Goal: Task Accomplishment & Management: Manage account settings

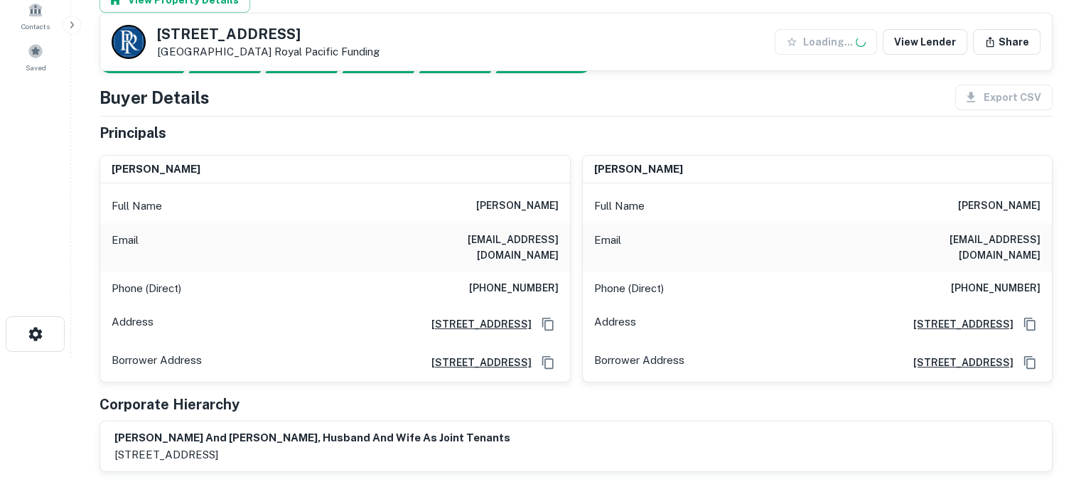
scroll to position [213, 0]
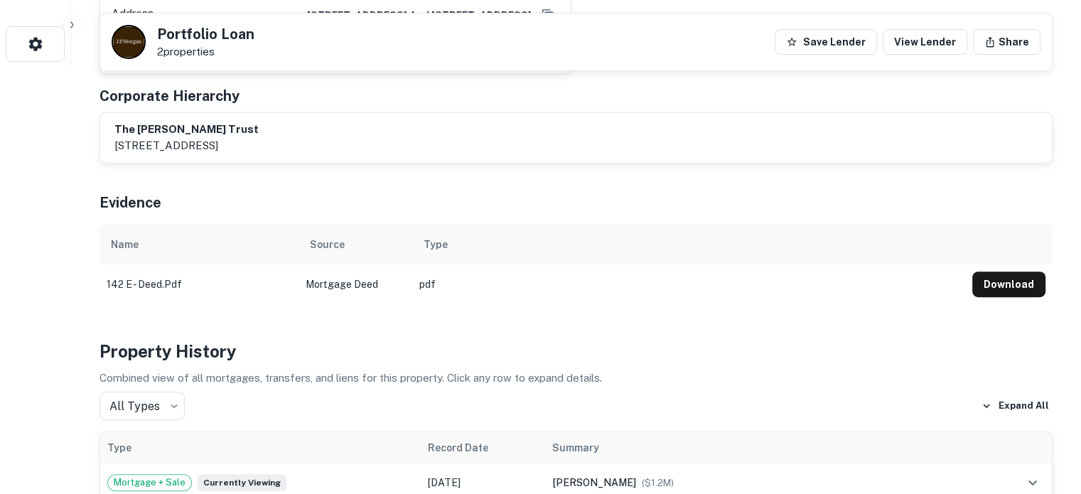
scroll to position [71, 0]
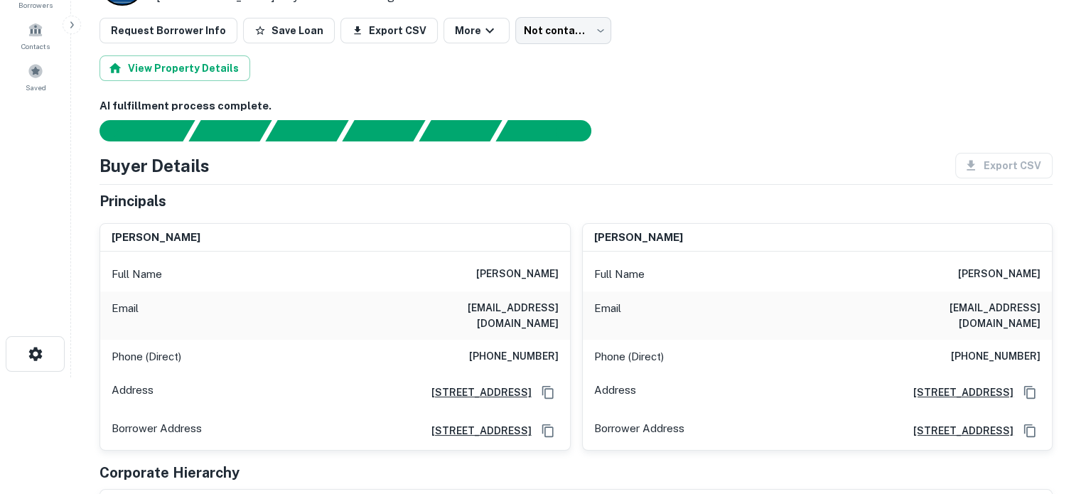
scroll to position [142, 0]
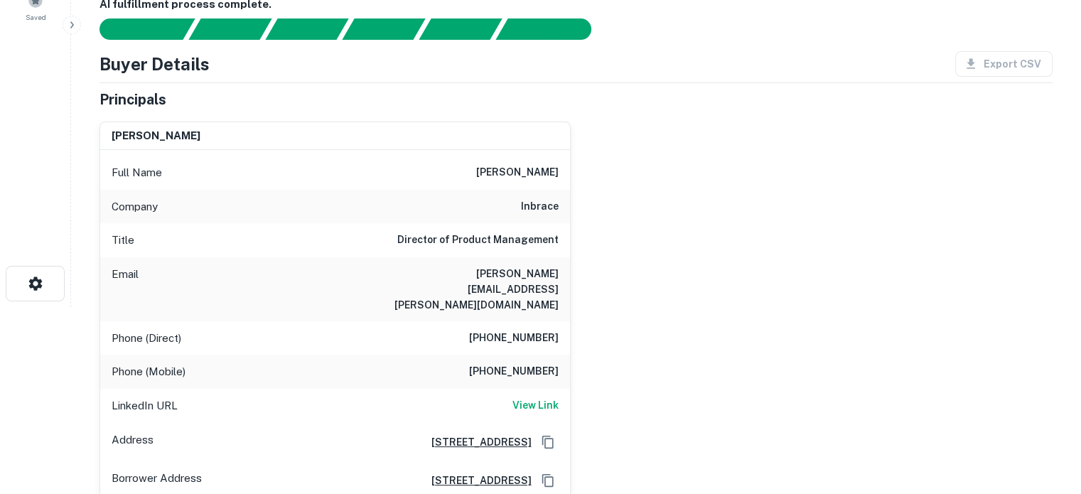
scroll to position [213, 0]
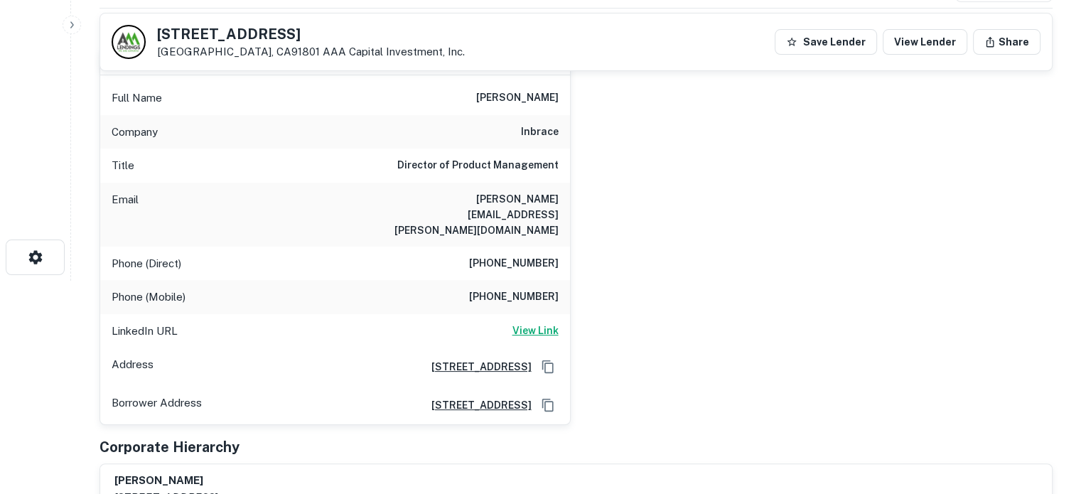
click at [549, 323] on h6 "View Link" at bounding box center [535, 331] width 46 height 16
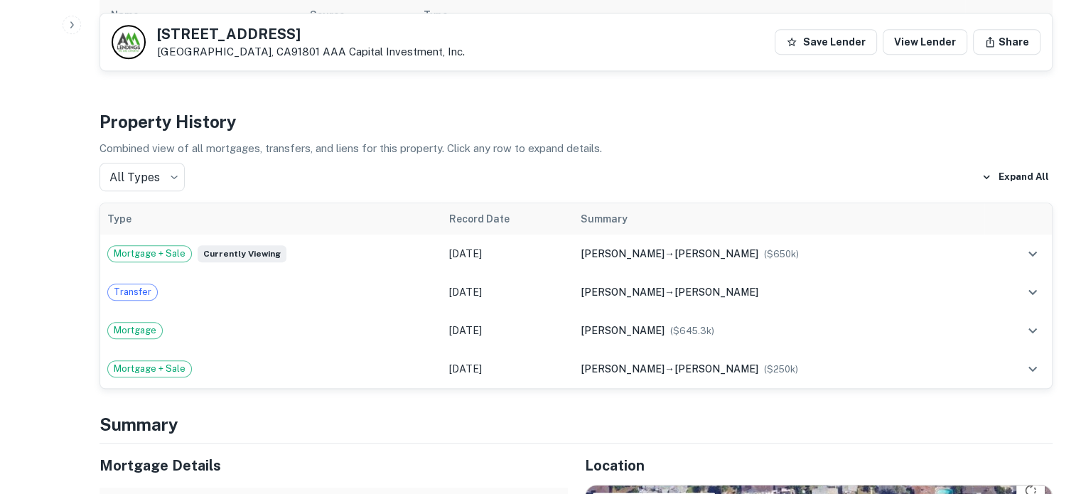
scroll to position [640, 0]
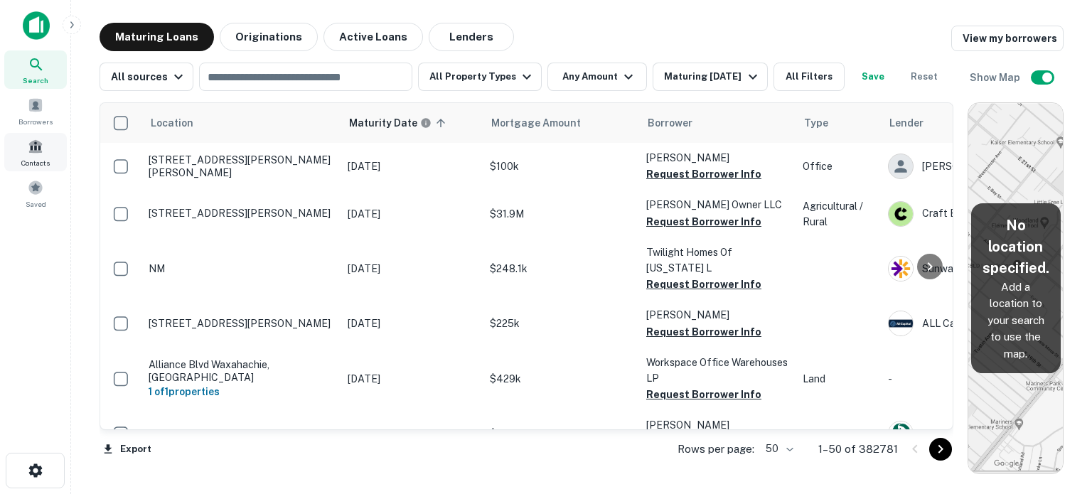
click at [40, 153] on span at bounding box center [36, 147] width 16 height 16
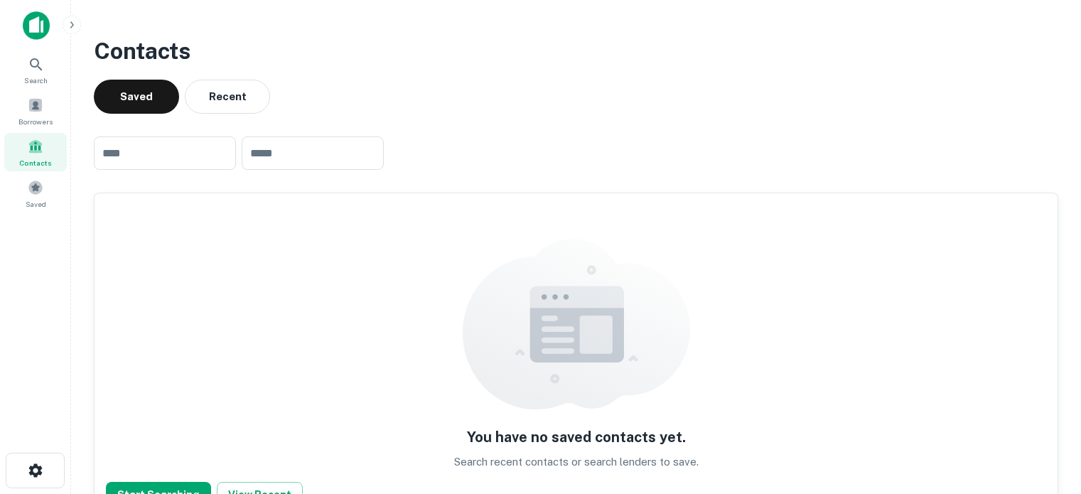
click at [38, 217] on div "Search Borrowers Contacts Saved" at bounding box center [35, 112] width 71 height 224
click at [37, 200] on span "Saved" at bounding box center [36, 203] width 21 height 11
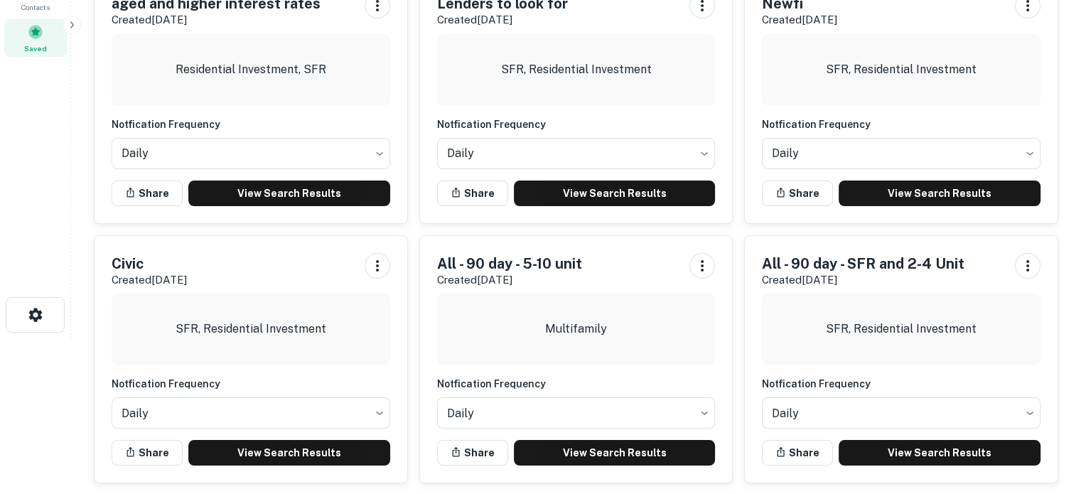
scroll to position [167, 0]
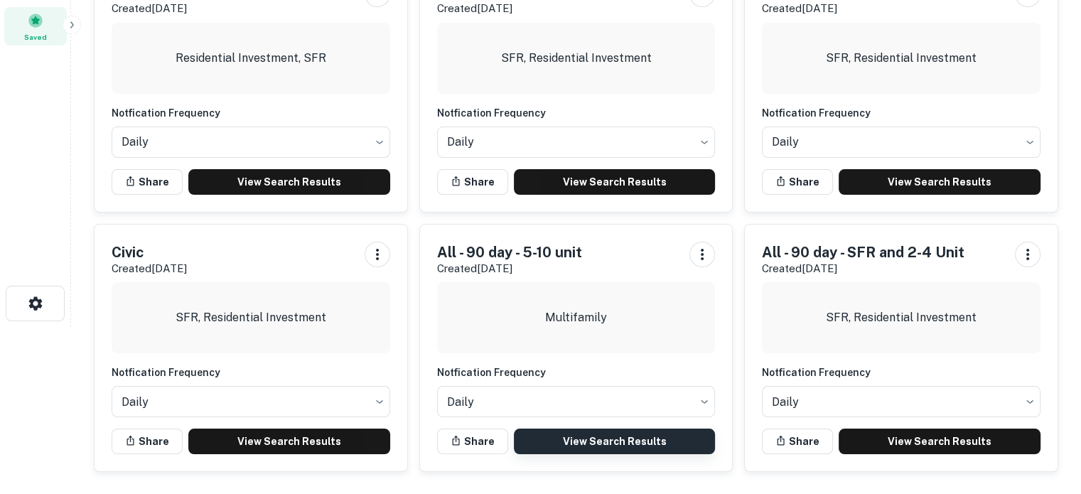
click at [639, 440] on link "View Search Results" at bounding box center [615, 442] width 202 height 26
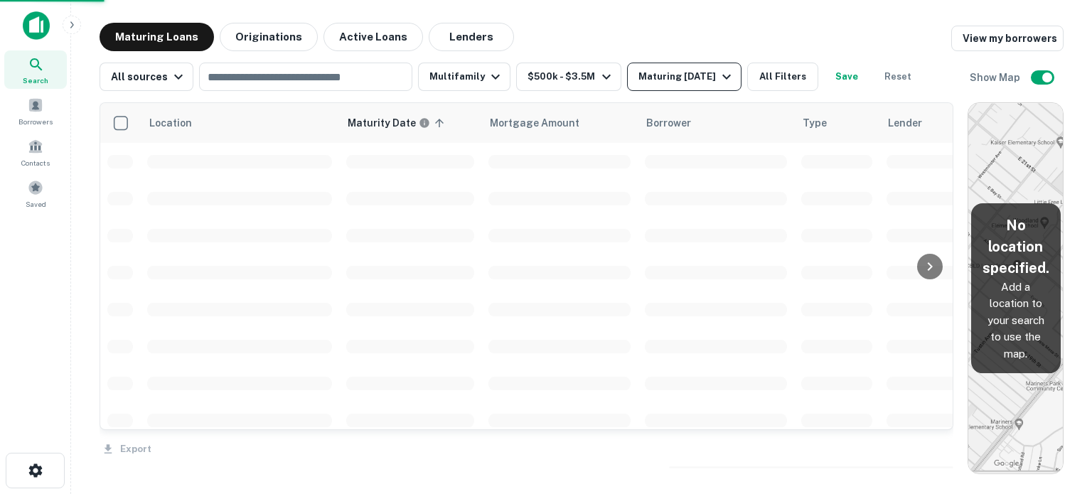
click at [709, 78] on div "Maturing In 90 Days" at bounding box center [686, 76] width 97 height 17
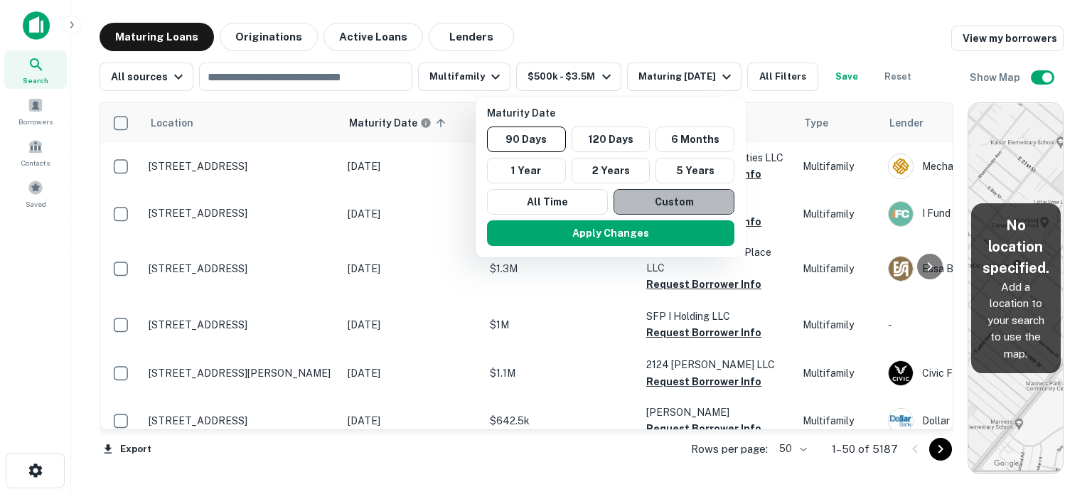
click at [660, 194] on button "Custom" at bounding box center [673, 202] width 121 height 26
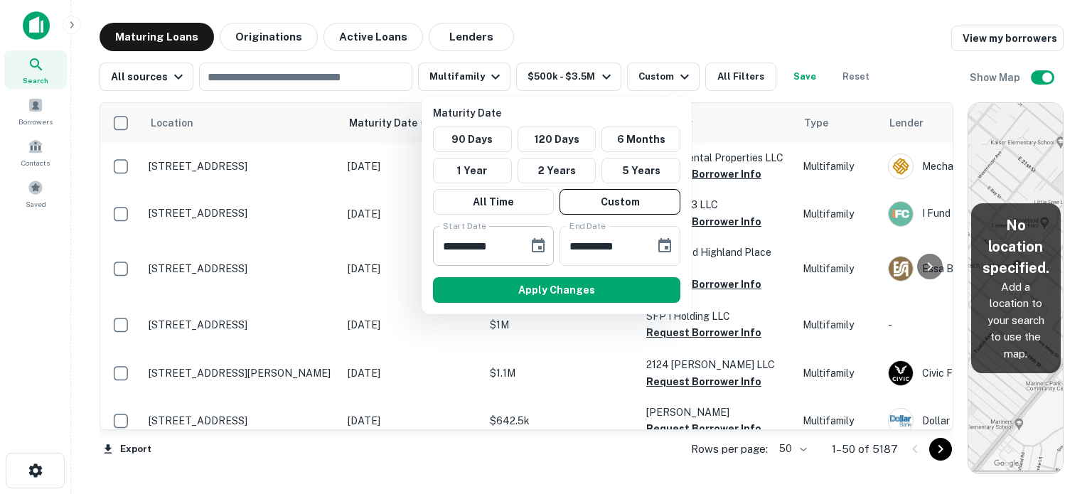
click at [520, 245] on div "**********" at bounding box center [493, 246] width 121 height 40
click at [516, 245] on input "**********" at bounding box center [475, 246] width 85 height 40
type input "**********"
click at [516, 291] on button "Apply Changes" at bounding box center [556, 290] width 247 height 26
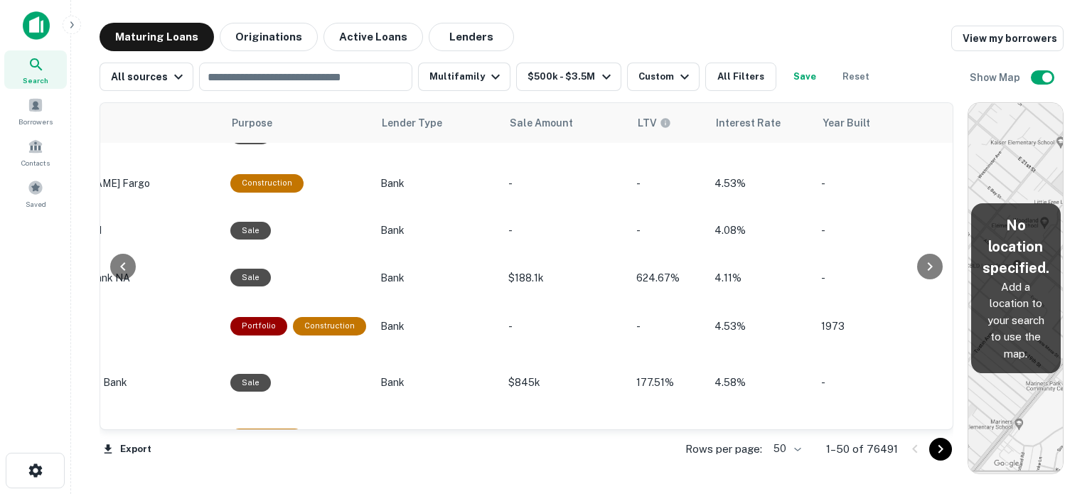
scroll to position [0, 885]
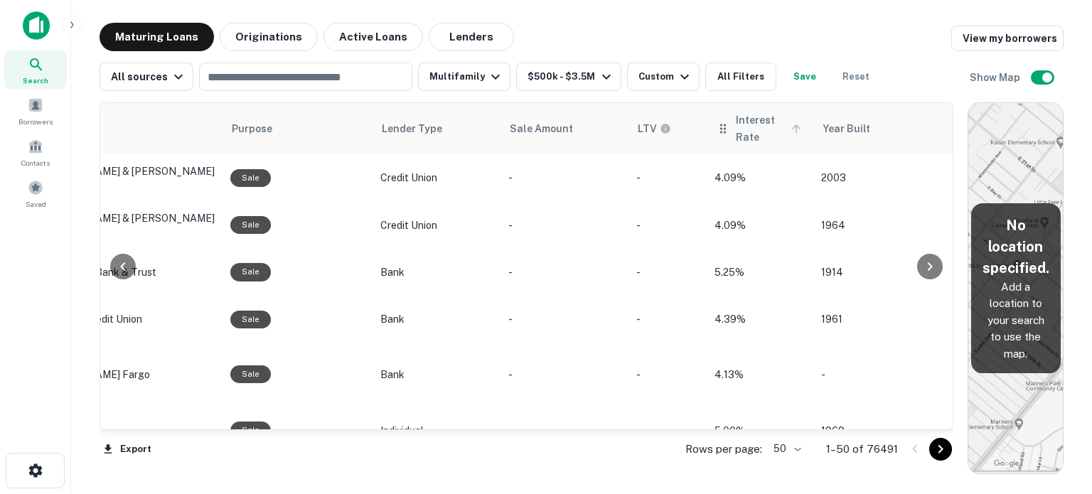
click at [736, 126] on span "Interest Rate" at bounding box center [771, 129] width 70 height 34
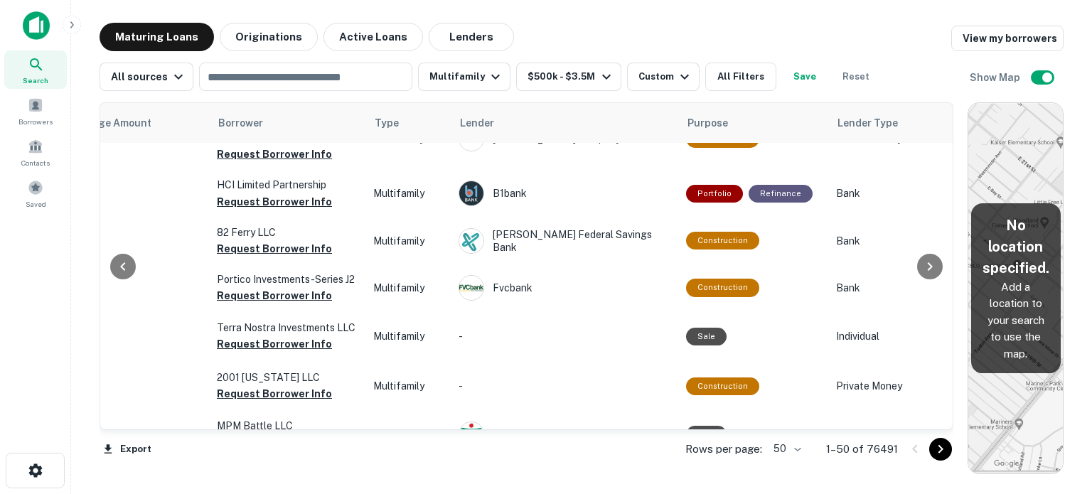
scroll to position [0, 429]
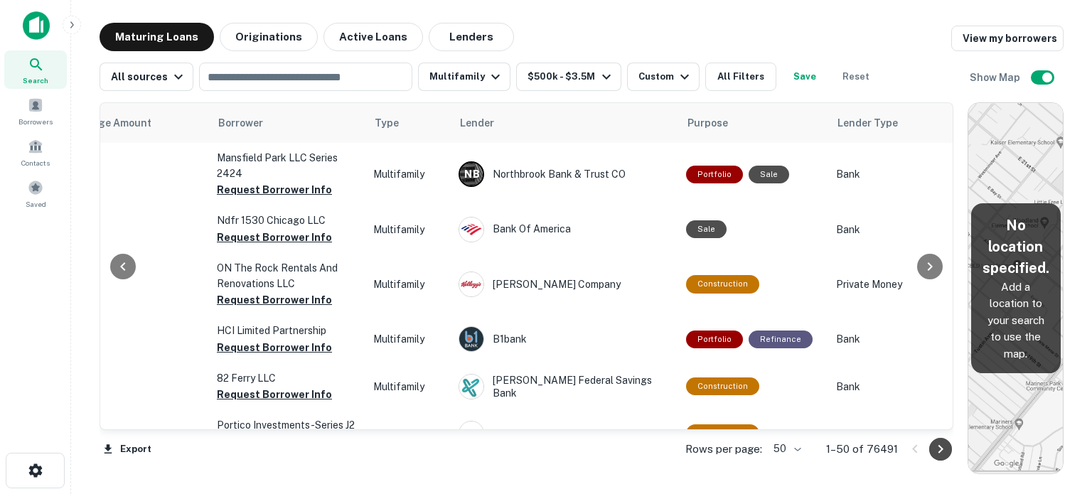
click at [936, 453] on icon "Go to next page" at bounding box center [940, 449] width 17 height 17
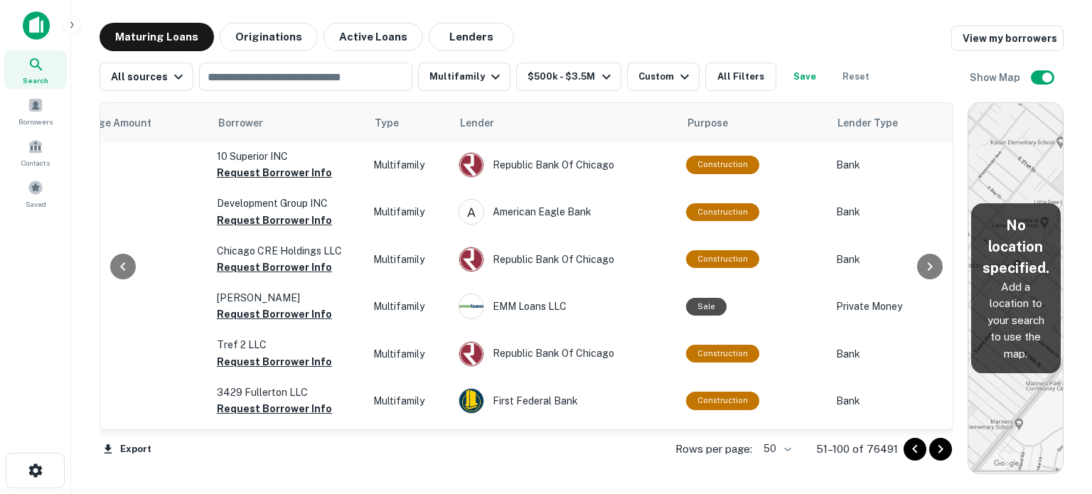
scroll to position [2225, 429]
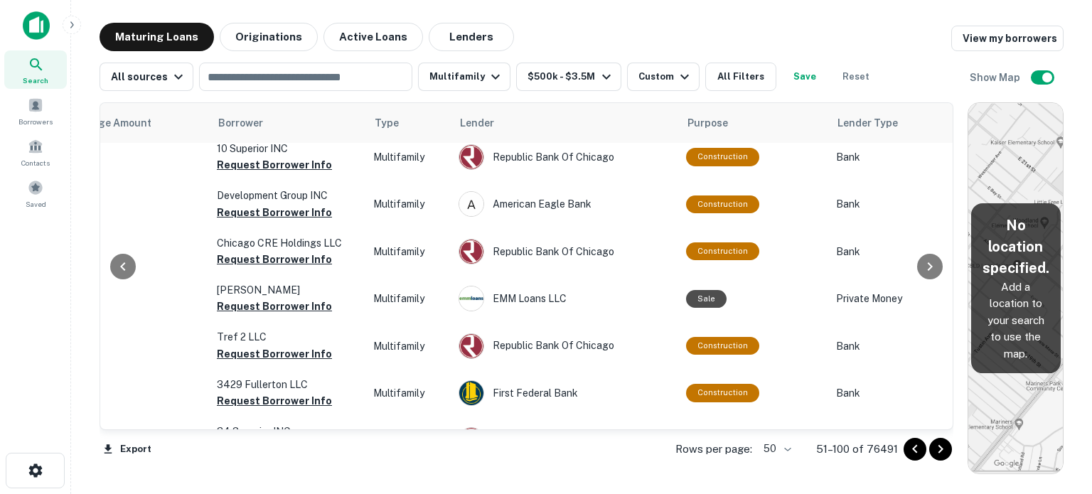
click at [945, 451] on icon "Go to next page" at bounding box center [940, 449] width 17 height 17
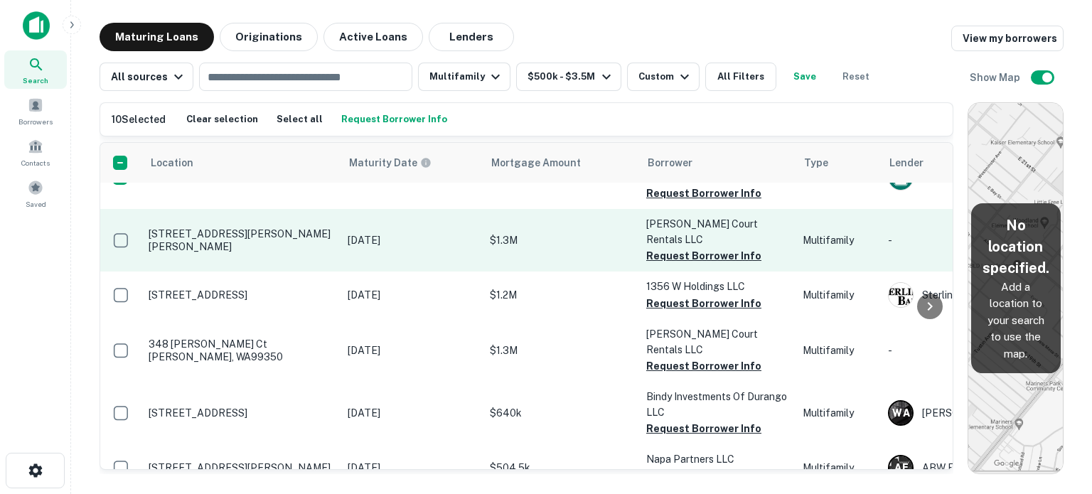
scroll to position [640, 0]
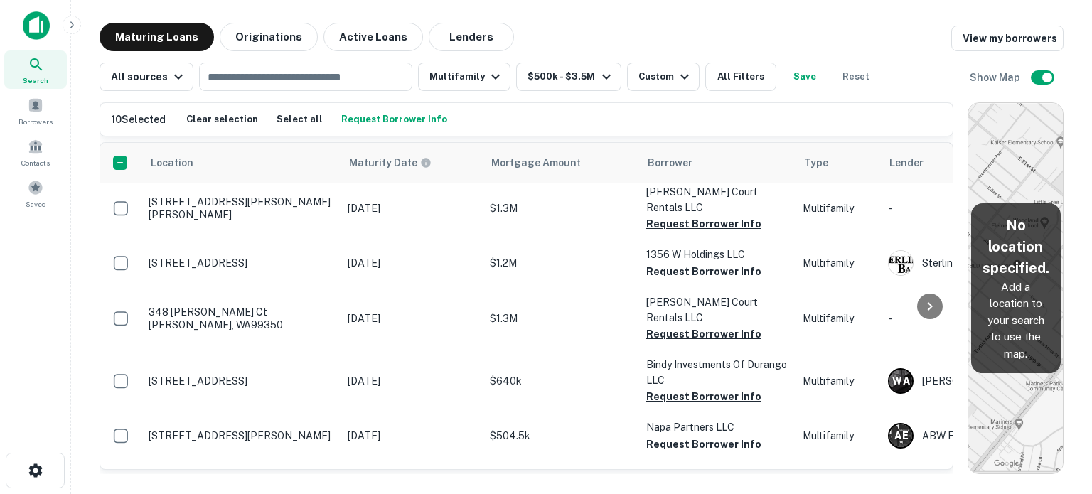
click at [365, 115] on button "Request Borrower Info" at bounding box center [394, 119] width 113 height 21
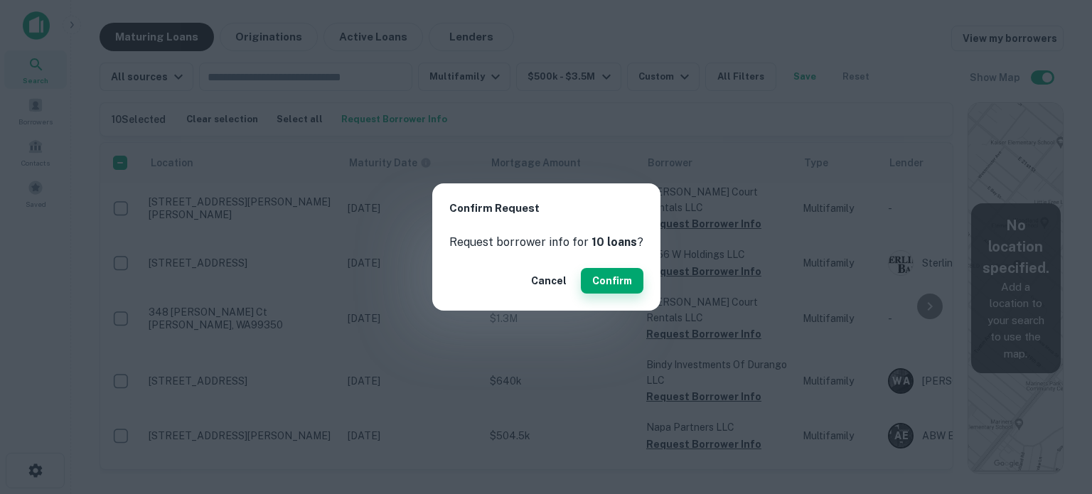
click at [614, 280] on button "Confirm" at bounding box center [612, 281] width 63 height 26
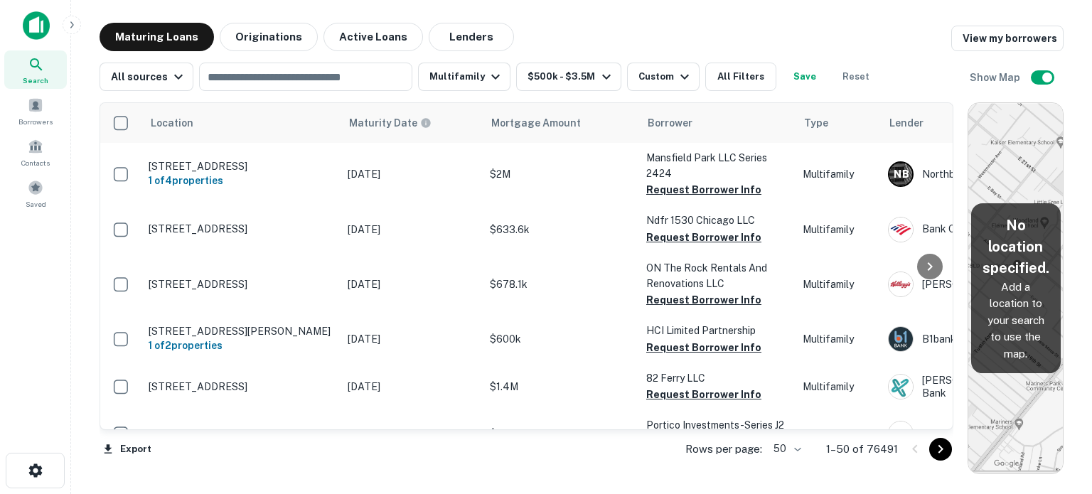
scroll to position [640, 0]
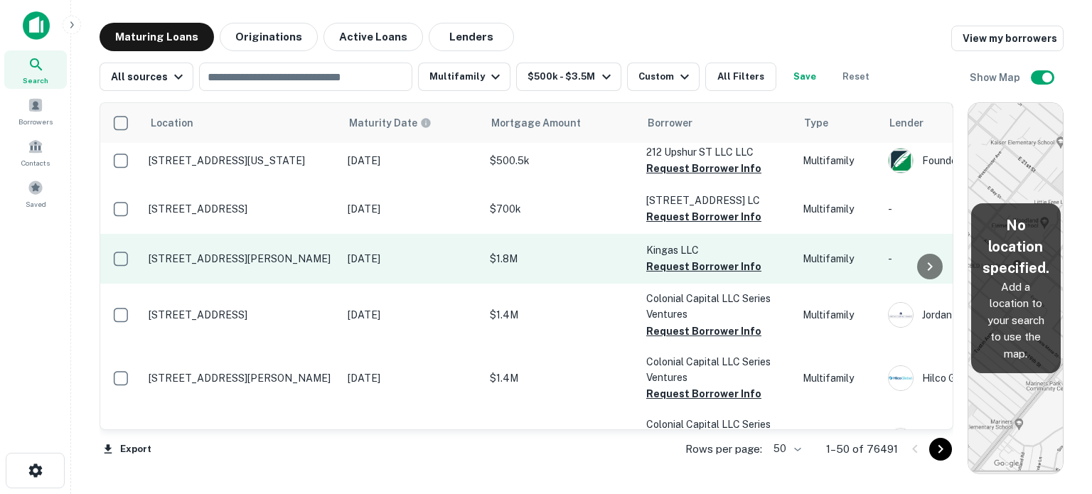
click at [453, 251] on p "Nov 30, 2015" at bounding box center [412, 259] width 128 height 16
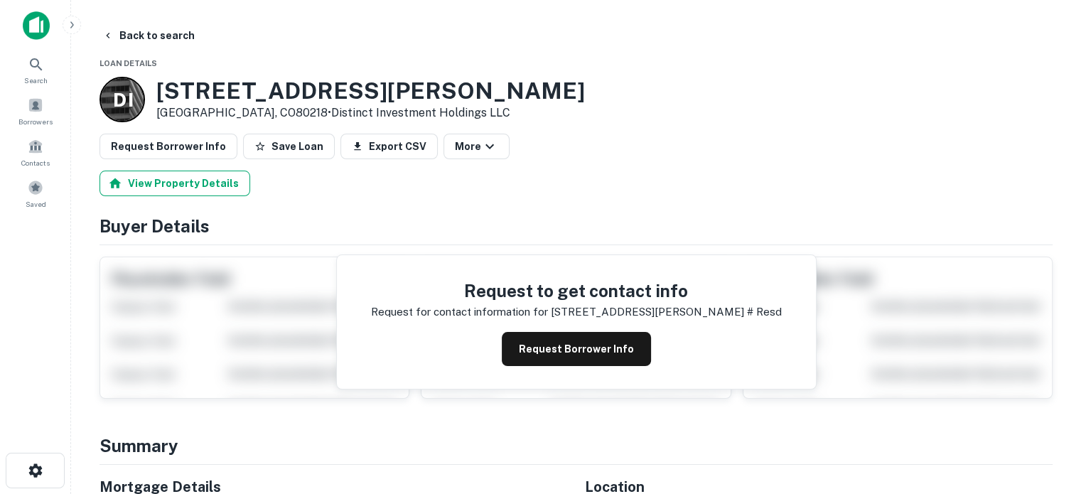
click at [197, 183] on button "View Property Details" at bounding box center [175, 184] width 151 height 26
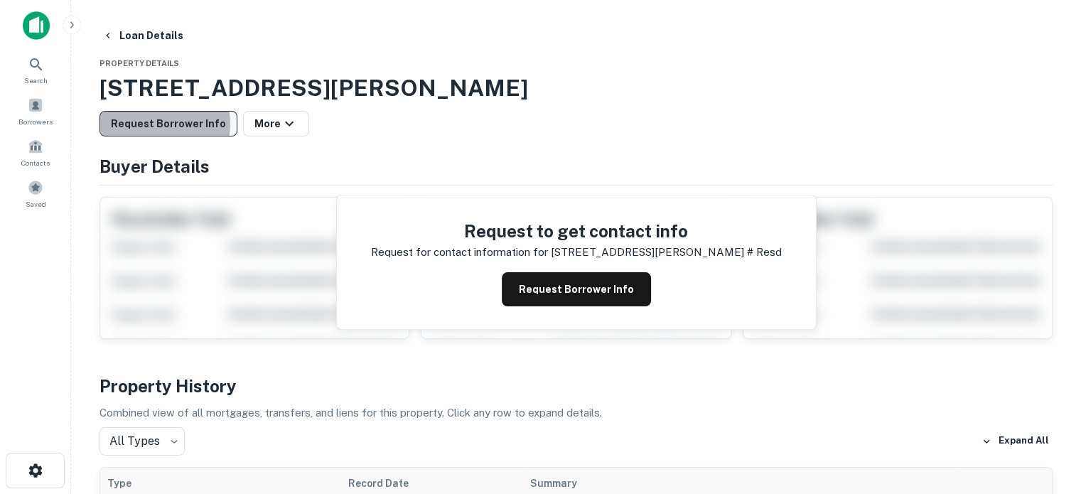
click at [159, 124] on button "Request Borrower Info" at bounding box center [169, 124] width 138 height 26
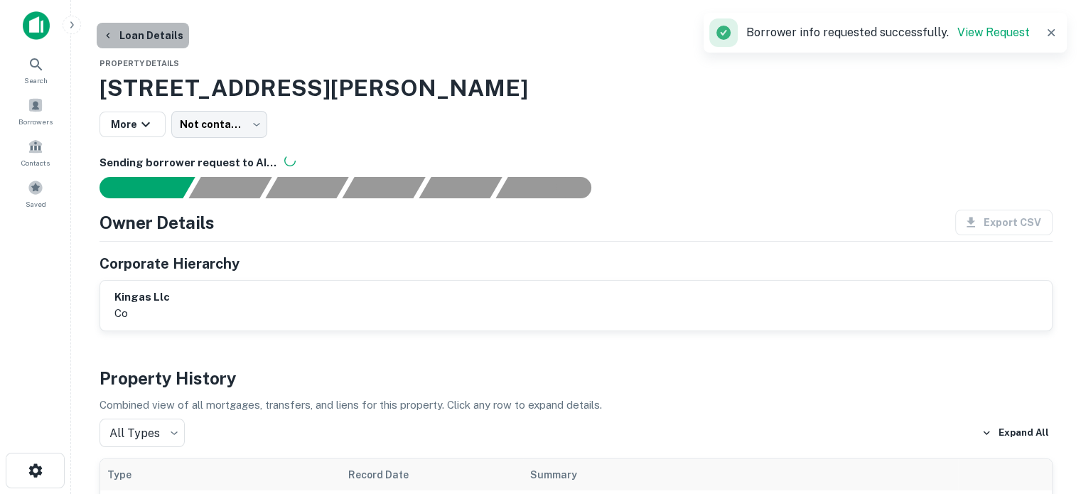
click at [144, 35] on button "Loan Details" at bounding box center [143, 36] width 92 height 26
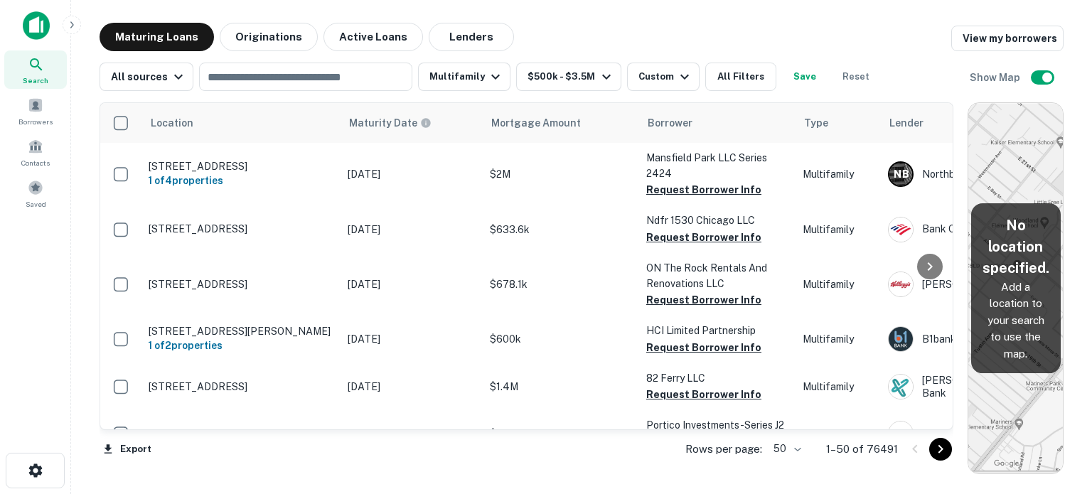
scroll to position [640, 0]
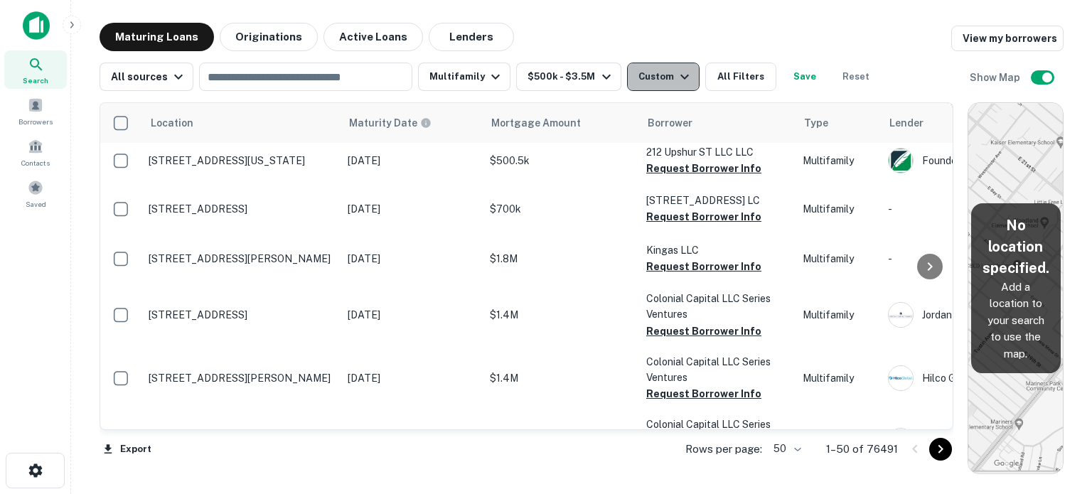
click at [660, 76] on div "Custom" at bounding box center [665, 76] width 55 height 17
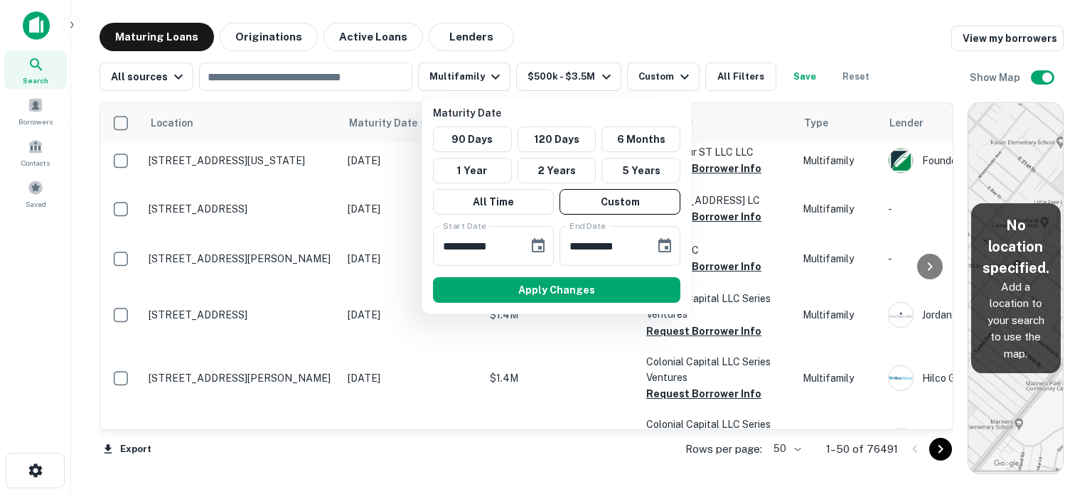
click at [369, 444] on div at bounding box center [546, 247] width 1092 height 494
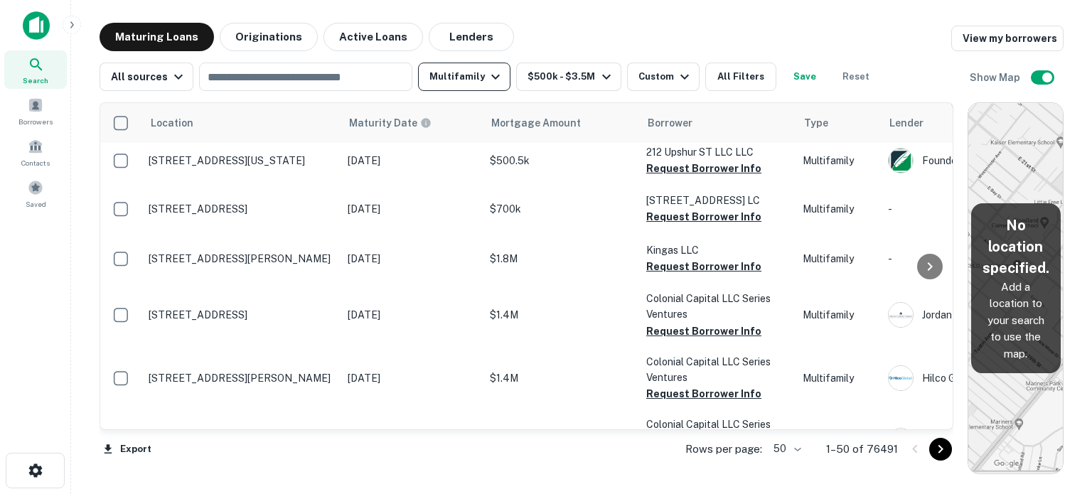
click at [457, 72] on button "Multifamily" at bounding box center [464, 77] width 92 height 28
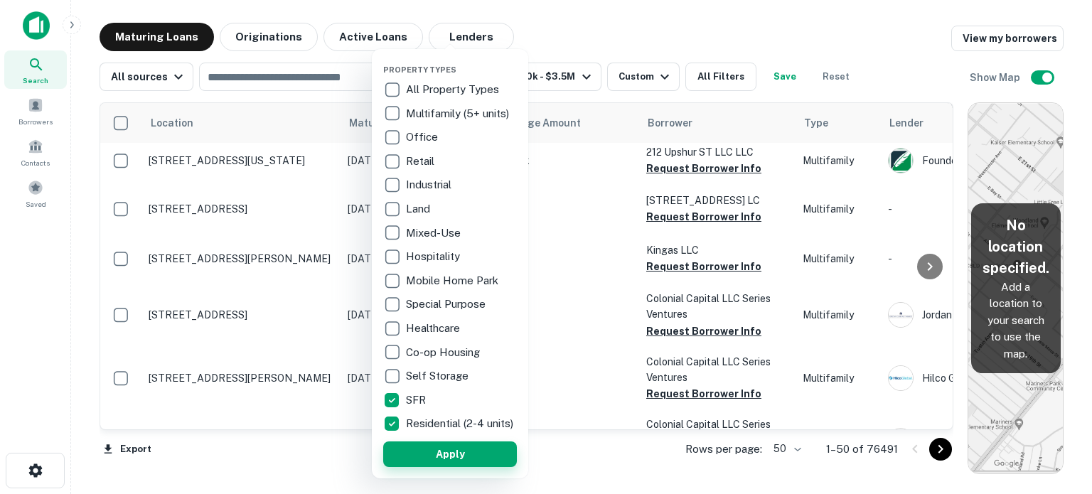
click at [443, 463] on button "Apply" at bounding box center [450, 454] width 134 height 26
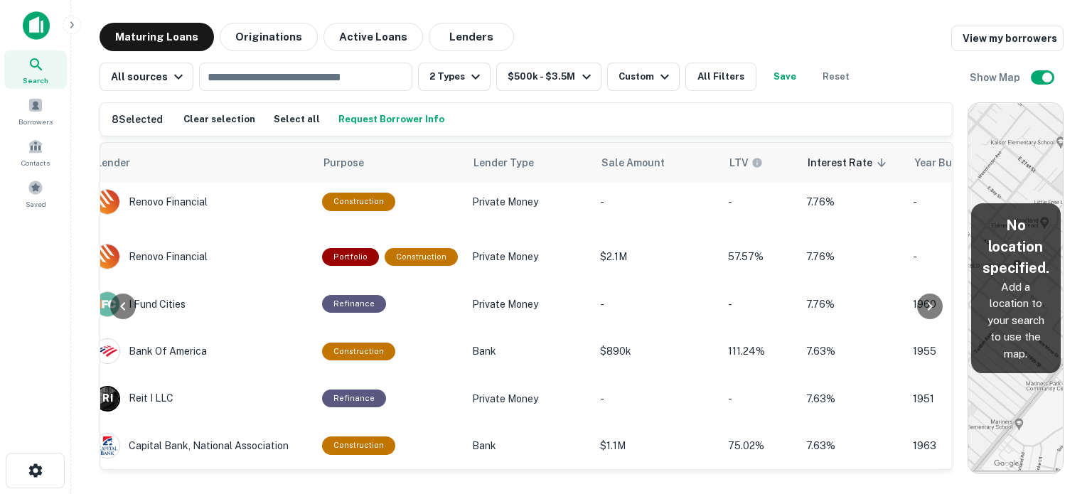
scroll to position [2264, 805]
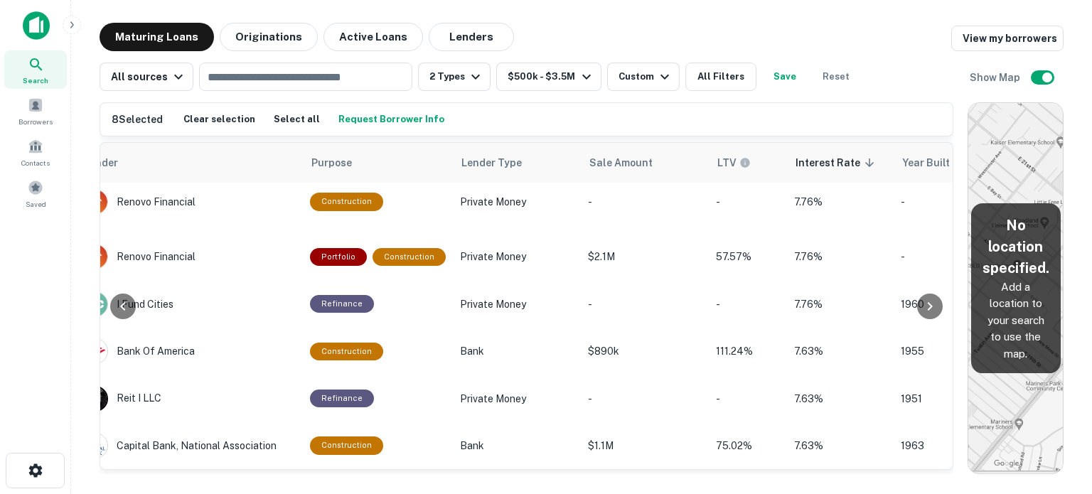
click at [395, 116] on button "Request Borrower Info" at bounding box center [391, 119] width 113 height 21
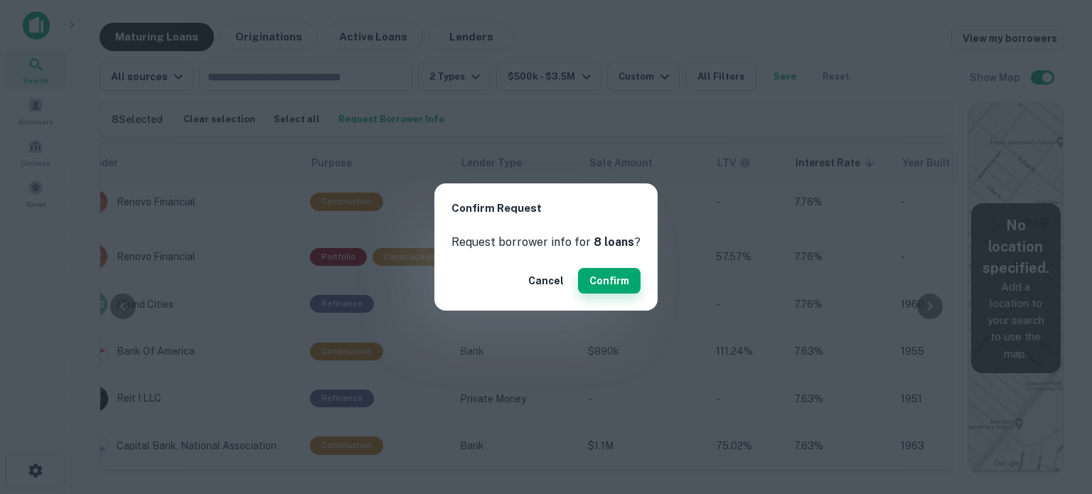
click at [611, 281] on button "Confirm" at bounding box center [609, 281] width 63 height 26
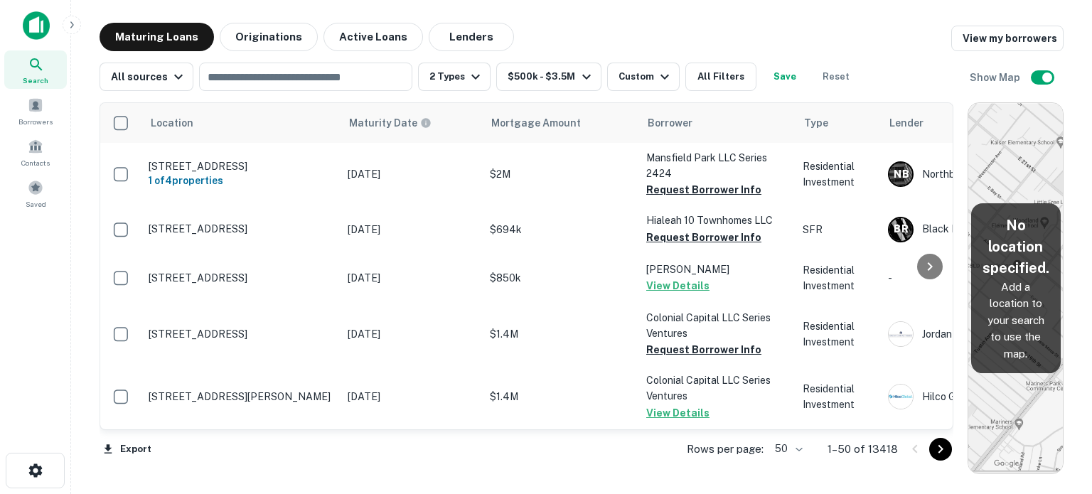
scroll to position [2263, 0]
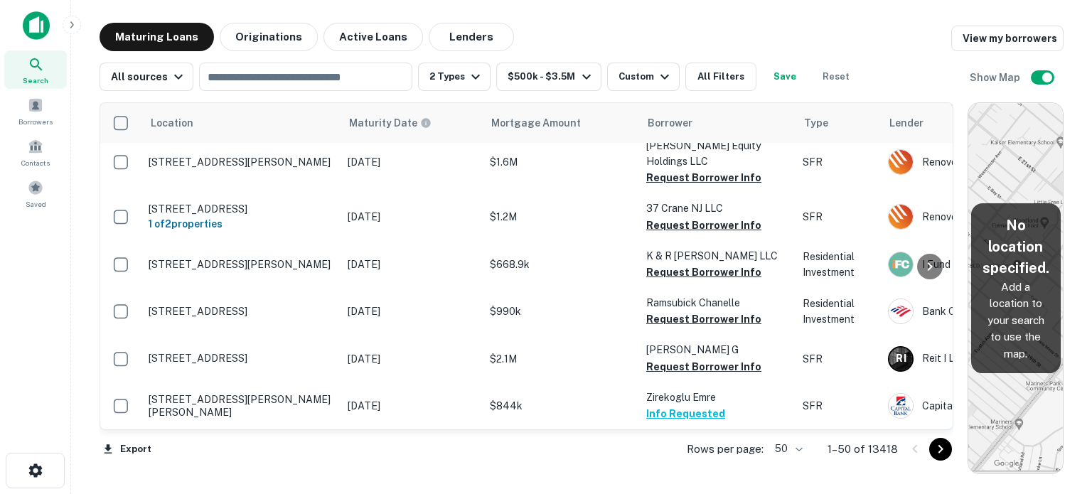
click at [940, 451] on icon "Go to next page" at bounding box center [940, 449] width 5 height 9
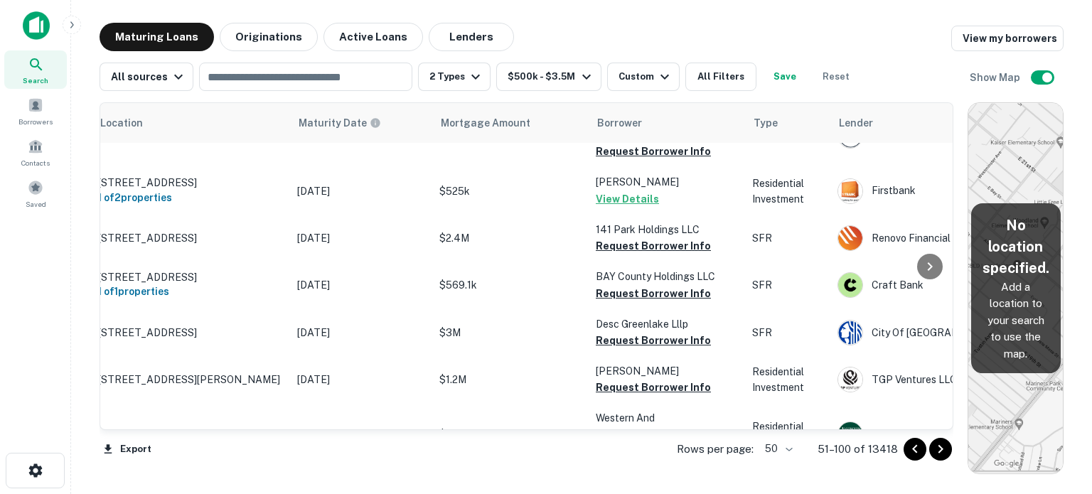
scroll to position [2121, 27]
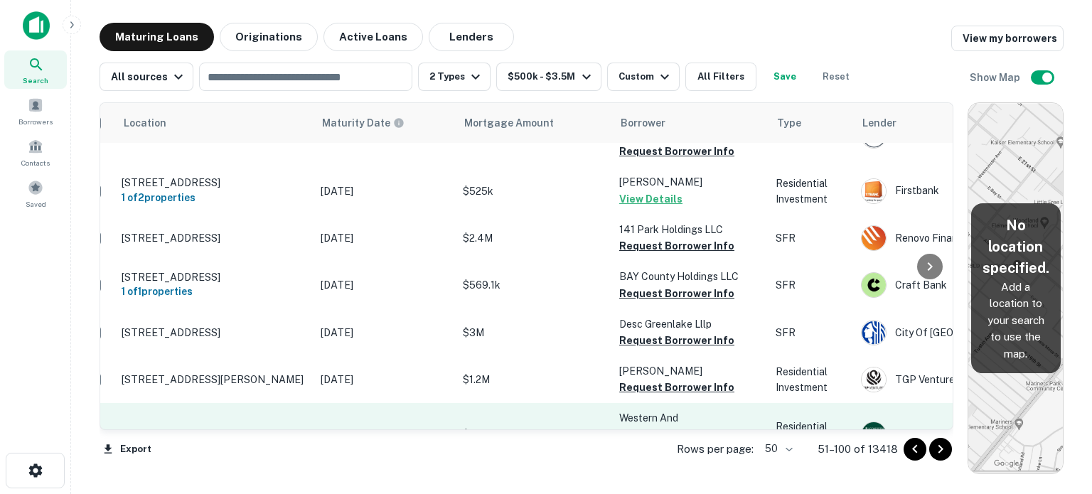
click at [646, 442] on button "View Details" at bounding box center [650, 450] width 63 height 17
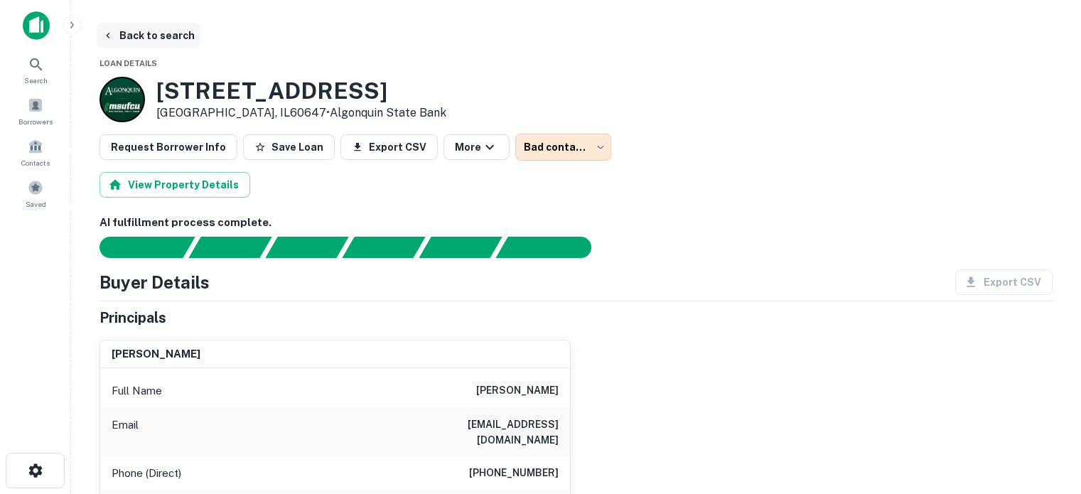
click at [162, 31] on button "Back to search" at bounding box center [149, 36] width 104 height 26
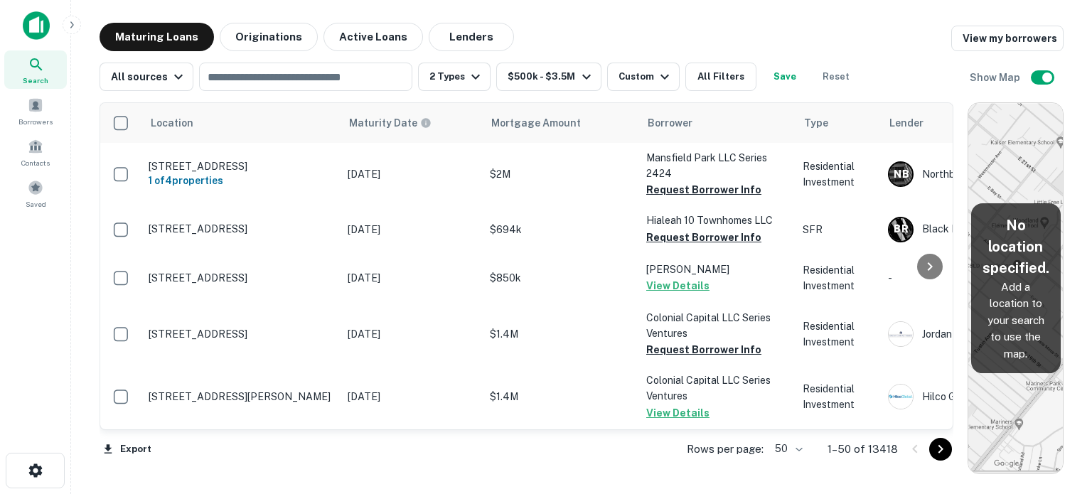
scroll to position [2121, 0]
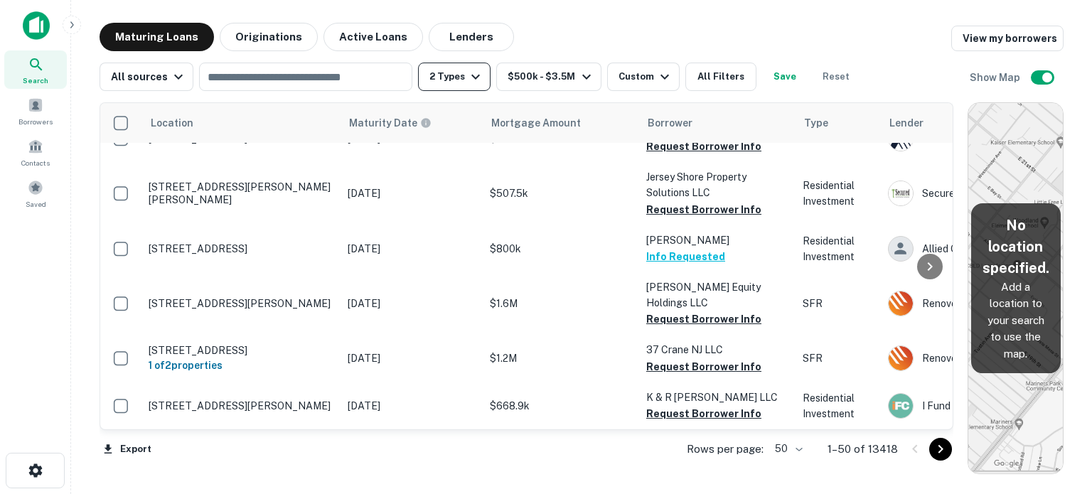
click at [457, 77] on button "2 Types" at bounding box center [454, 77] width 72 height 28
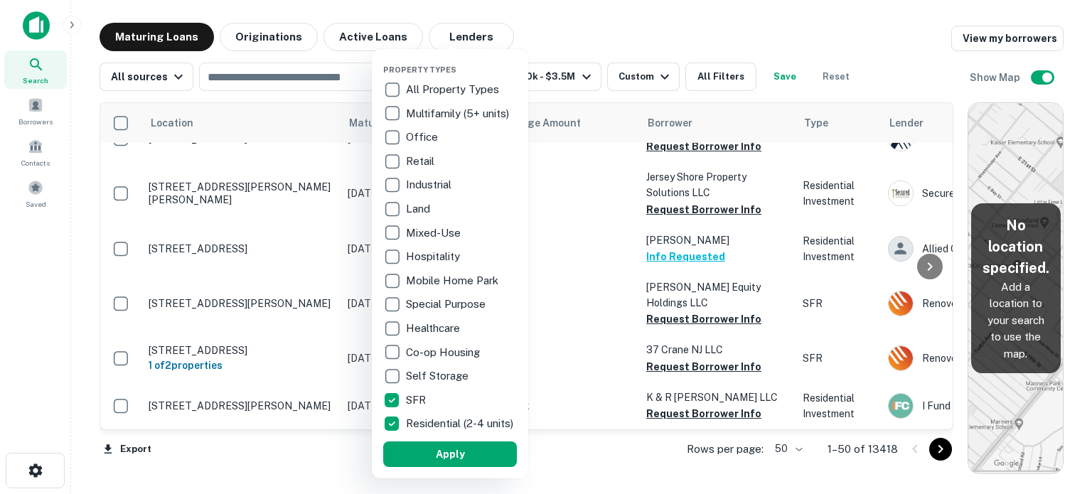
click at [568, 9] on div at bounding box center [546, 247] width 1092 height 494
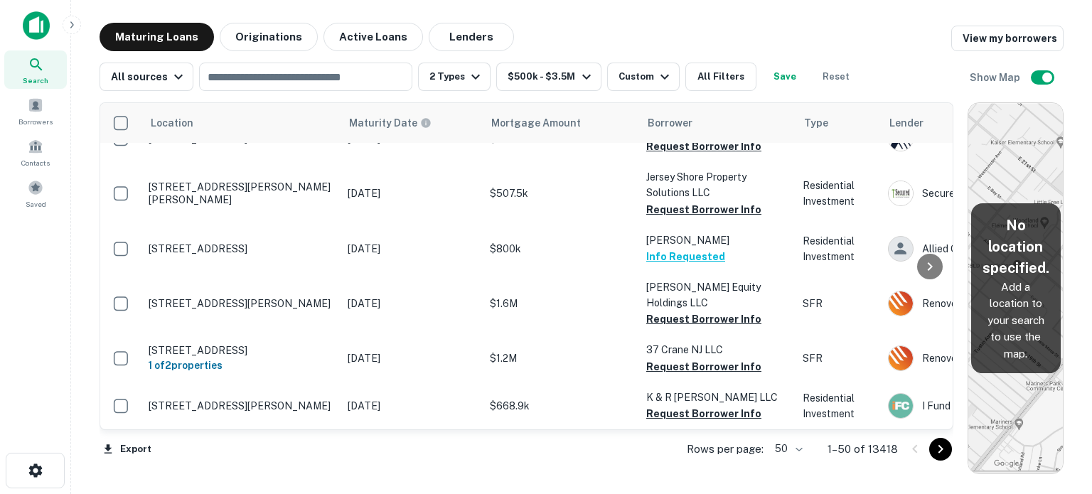
click at [774, 75] on button "Save" at bounding box center [784, 77] width 45 height 28
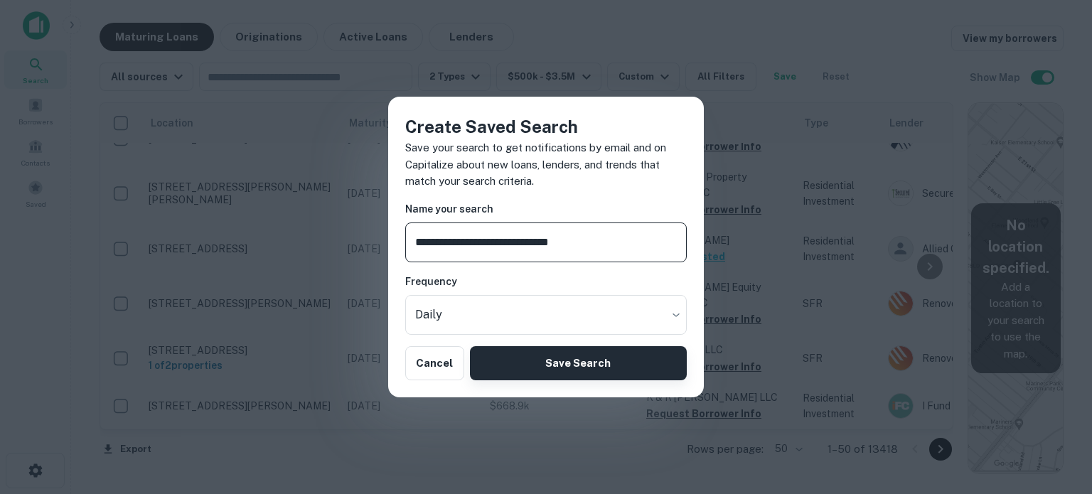
type input "**********"
click at [562, 368] on button "Save Search" at bounding box center [578, 363] width 217 height 34
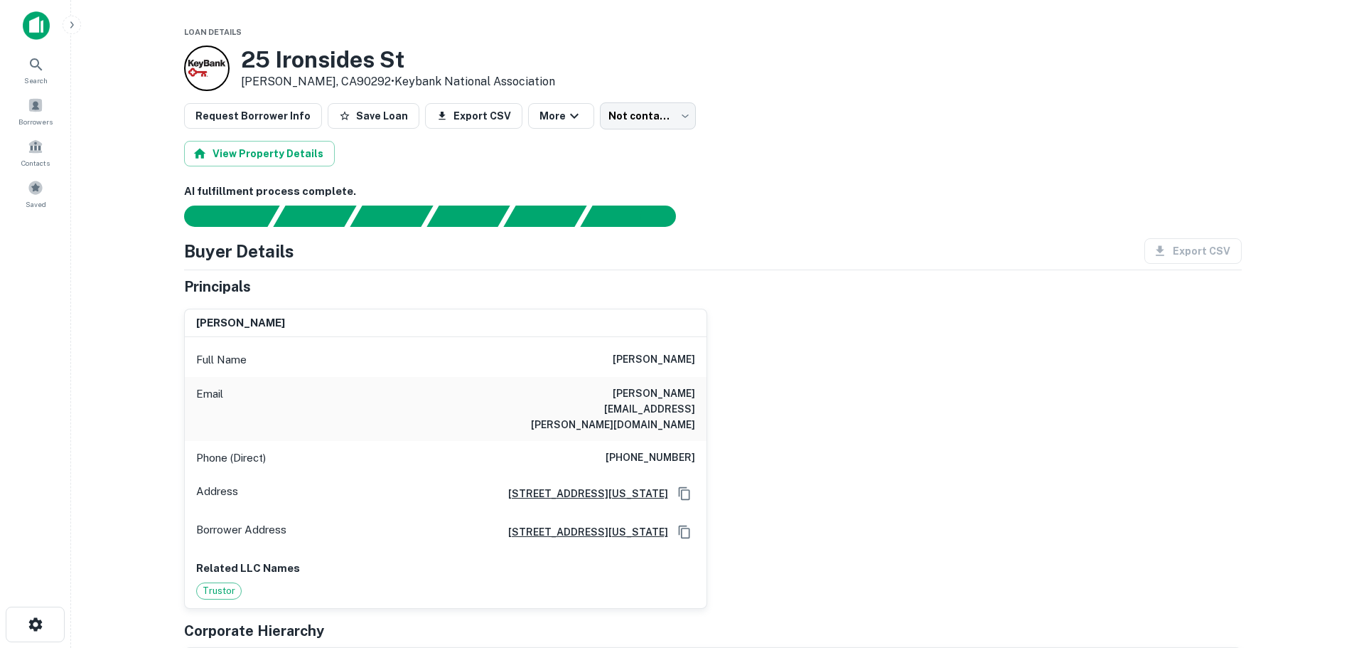
scroll to position [143, 0]
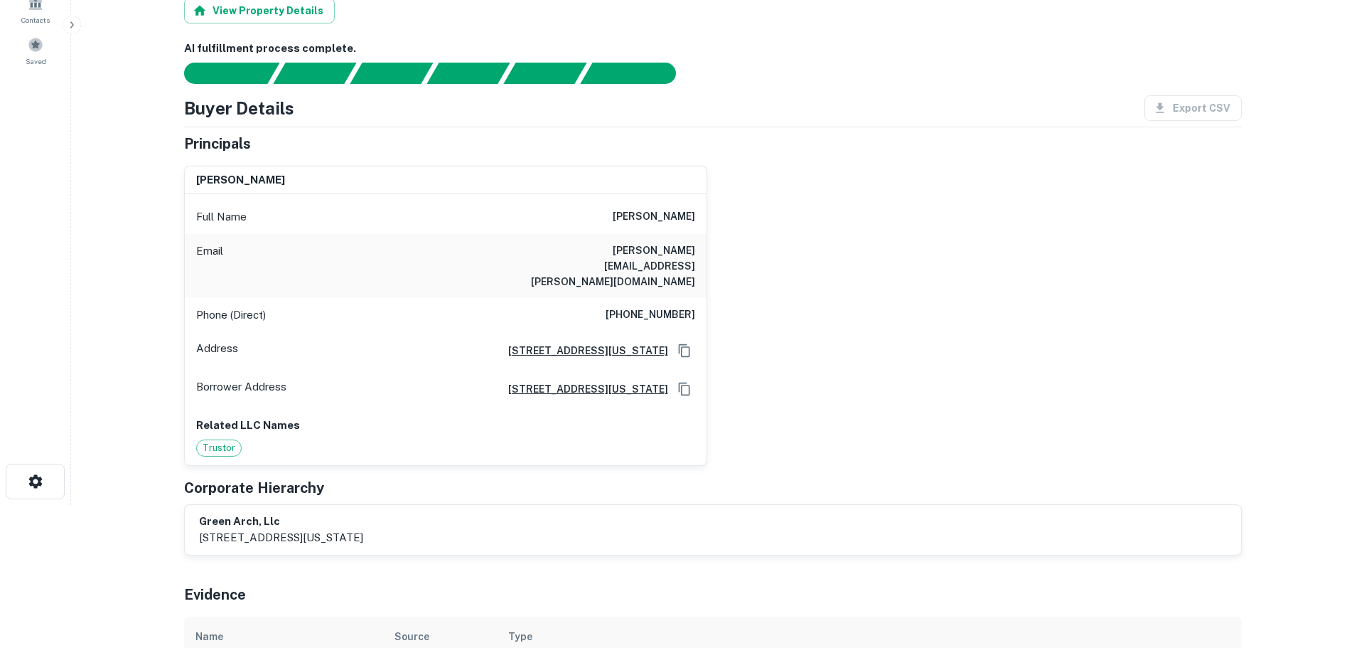
click at [724, 477] on div "Corporate Hierarchy" at bounding box center [713, 487] width 1058 height 21
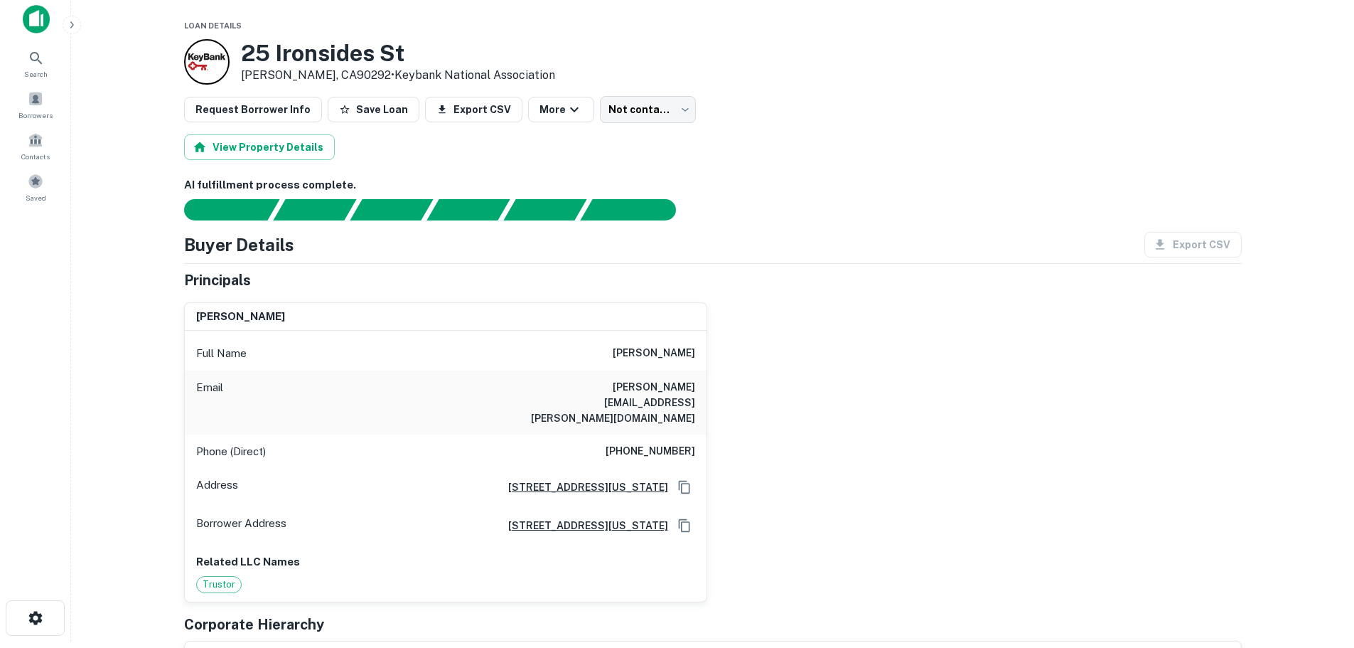
scroll to position [0, 0]
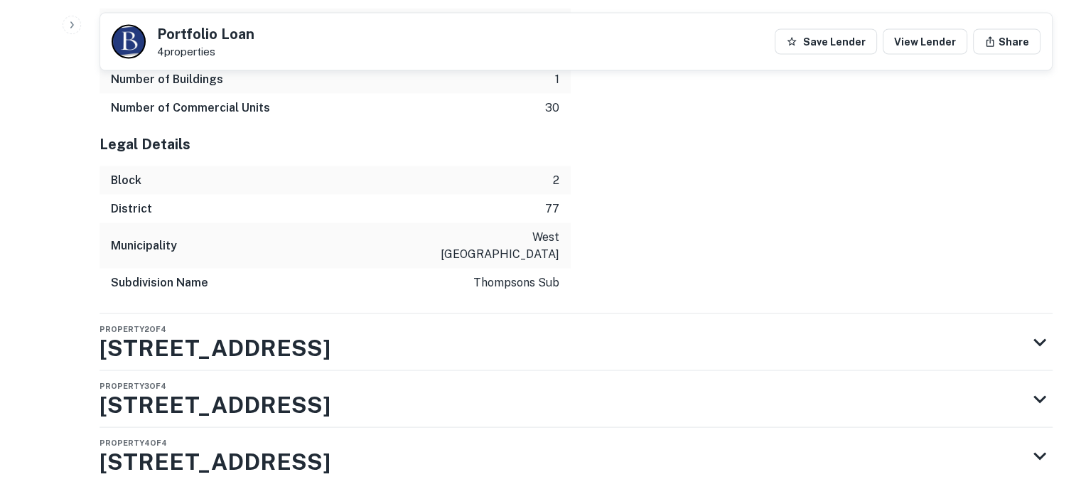
scroll to position [2786, 0]
